Goal: Task Accomplishment & Management: Use online tool/utility

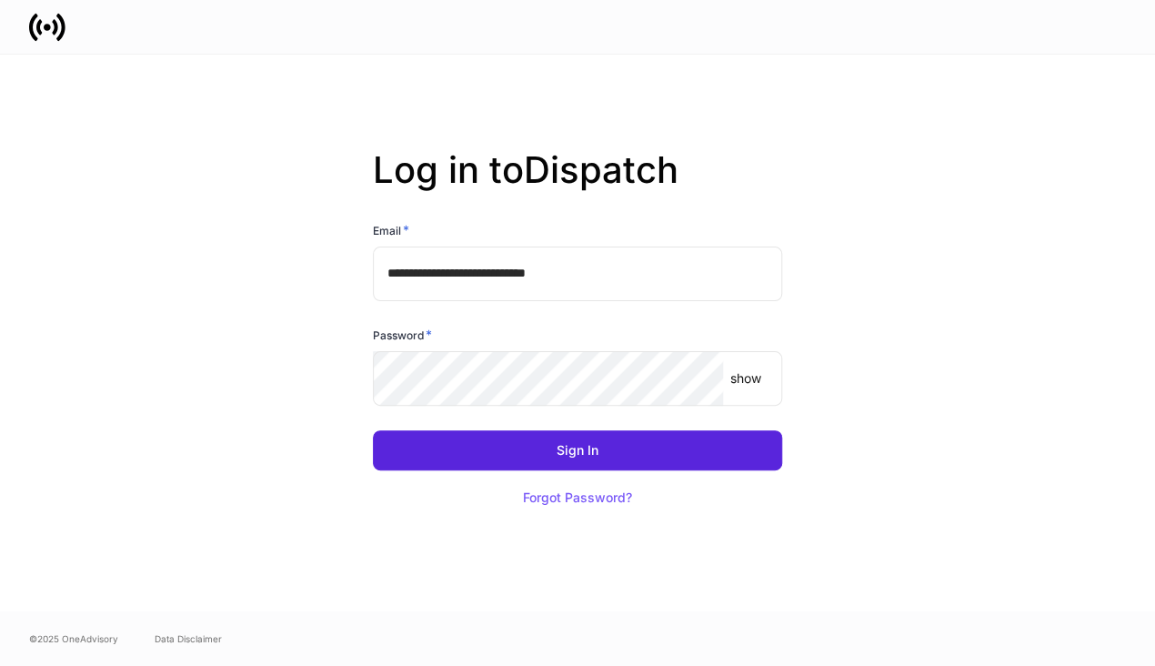
click at [636, 267] on input "**********" at bounding box center [577, 273] width 409 height 55
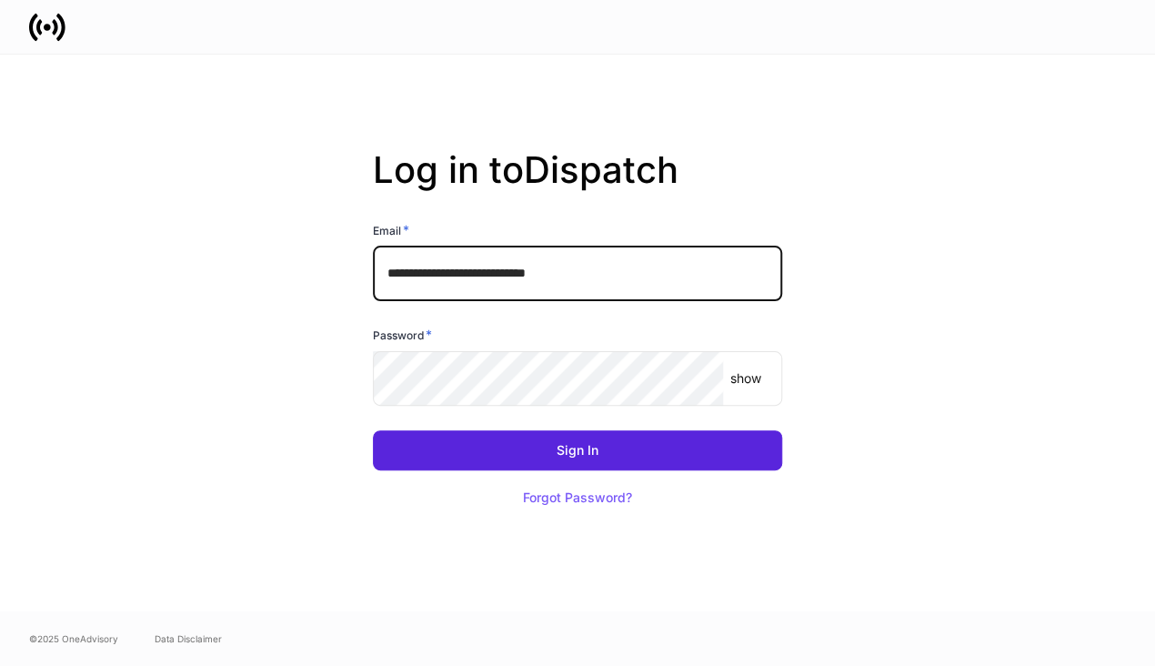
type input "**********"
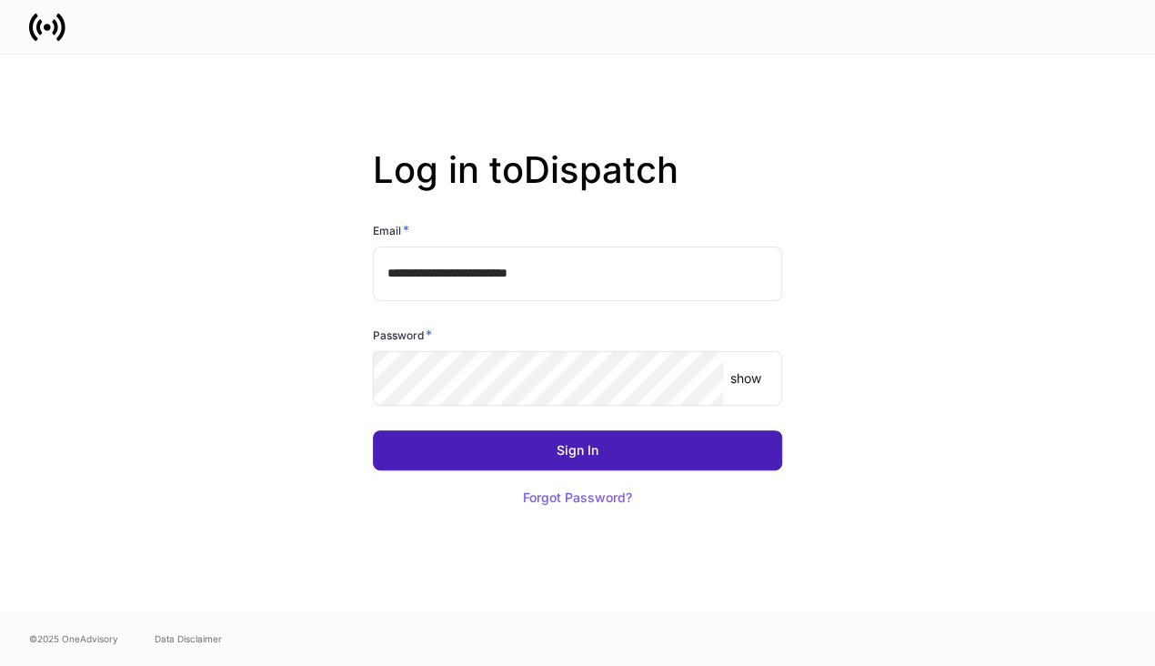
click at [731, 464] on button "Sign In" at bounding box center [577, 450] width 409 height 40
